Goal: Use online tool/utility: Utilize a website feature to perform a specific function

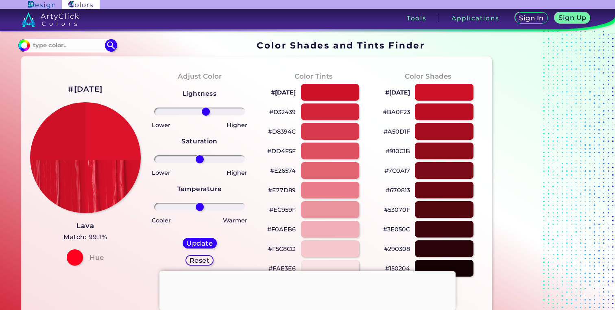
type input "15"
click at [205, 116] on input "range" at bounding box center [199, 111] width 91 height 8
drag, startPoint x: 200, startPoint y: 161, endPoint x: 216, endPoint y: 161, distance: 15.5
click at [216, 161] on input "range" at bounding box center [199, 159] width 91 height 8
drag, startPoint x: 212, startPoint y: 161, endPoint x: 191, endPoint y: 162, distance: 20.8
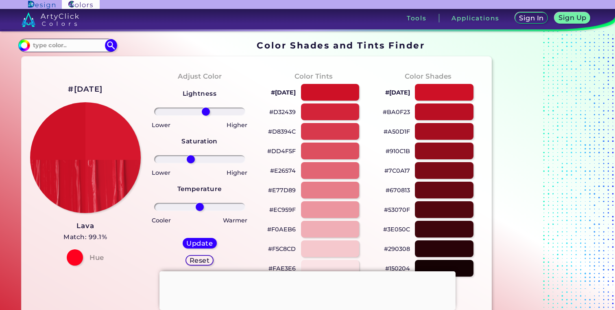
type input "-21"
click at [191, 162] on input "range" at bounding box center [199, 159] width 91 height 8
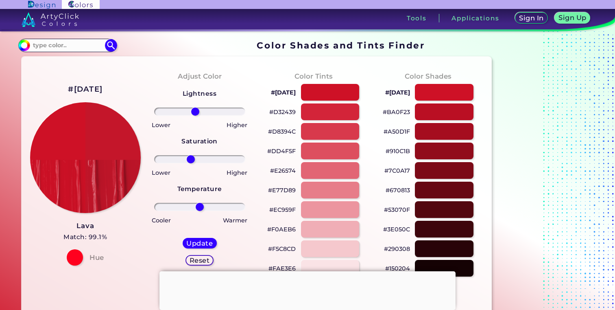
drag, startPoint x: 202, startPoint y: 111, endPoint x: 195, endPoint y: 111, distance: 6.6
type input "-10"
click at [195, 111] on input "range" at bounding box center [199, 111] width 91 height 8
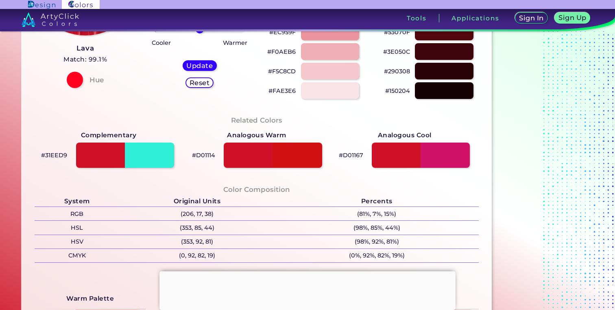
scroll to position [164, 0]
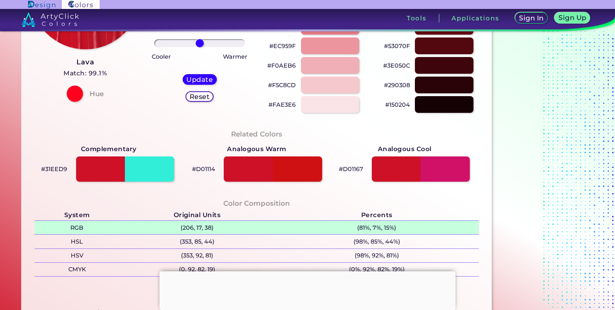
click at [216, 227] on p "(206, 17, 38)" at bounding box center [196, 227] width 155 height 13
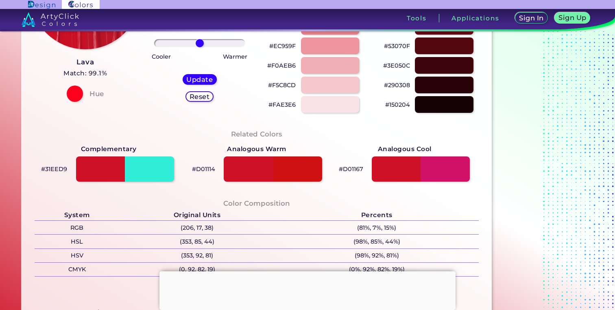
click at [196, 171] on p "#D01114" at bounding box center [203, 169] width 23 height 10
drag, startPoint x: 153, startPoint y: 173, endPoint x: 149, endPoint y: 173, distance: 4.5
click at [153, 173] on div at bounding box center [124, 168] width 99 height 25
type input "#31eed9"
type input "0"
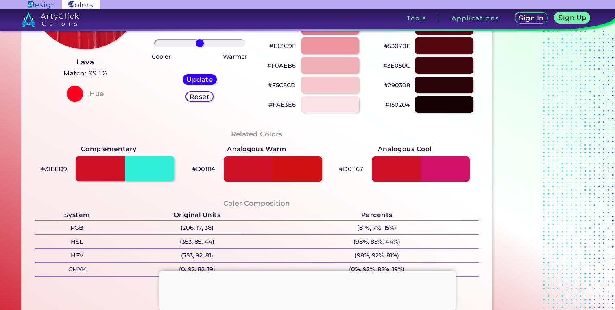
type input "0"
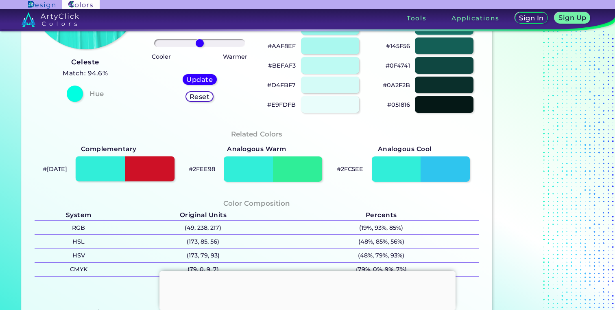
click at [111, 169] on div at bounding box center [124, 168] width 99 height 25
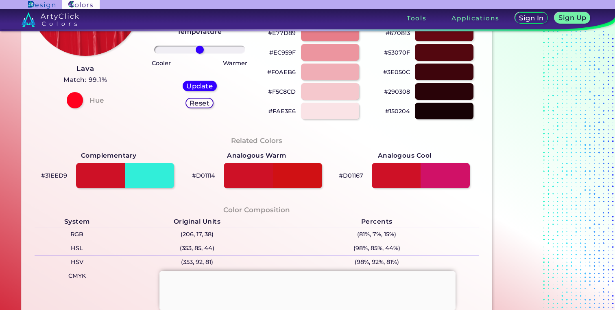
scroll to position [149, 0]
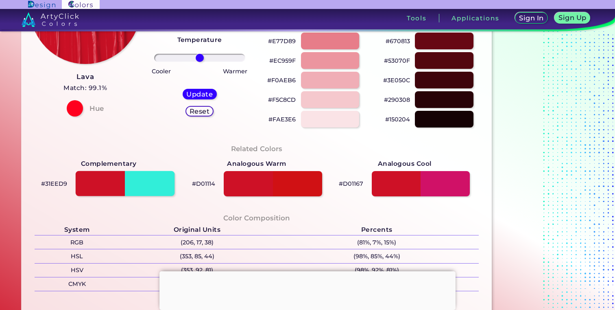
click at [144, 190] on div at bounding box center [124, 183] width 99 height 25
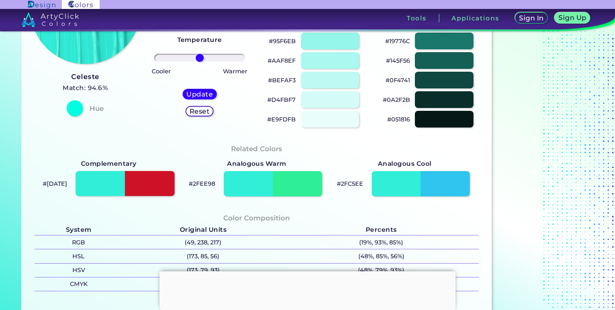
click at [96, 185] on div at bounding box center [124, 183] width 99 height 25
type input "#[DATE]"
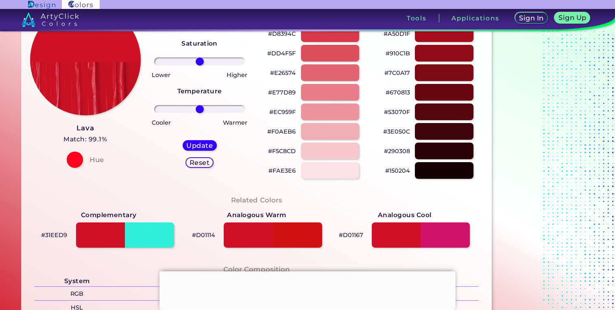
scroll to position [96, 0]
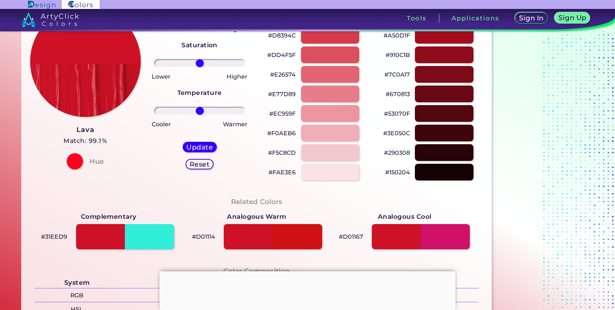
click at [281, 133] on p "#F0AEB6" at bounding box center [281, 133] width 28 height 10
copy p "#"
click at [281, 133] on p "#F0AEB6 copied copied" at bounding box center [281, 133] width 28 height 10
copy p "#F0AEB6"
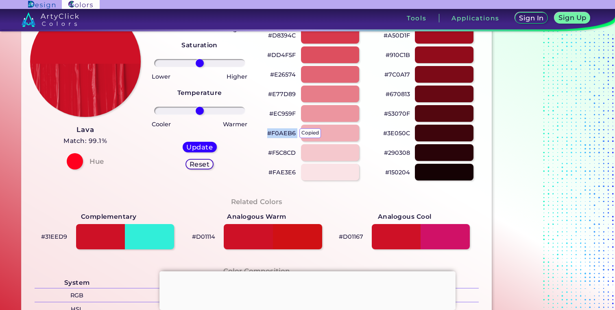
click at [281, 133] on p "#F0AEB6 copied copied" at bounding box center [281, 133] width 28 height 10
click at [268, 155] on p "#F5C8CD" at bounding box center [282, 153] width 28 height 10
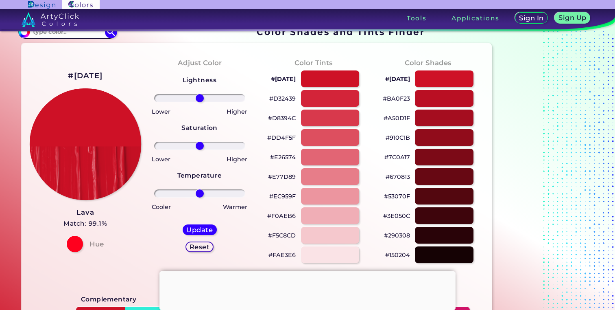
scroll to position [0, 0]
